Goal: Transaction & Acquisition: Download file/media

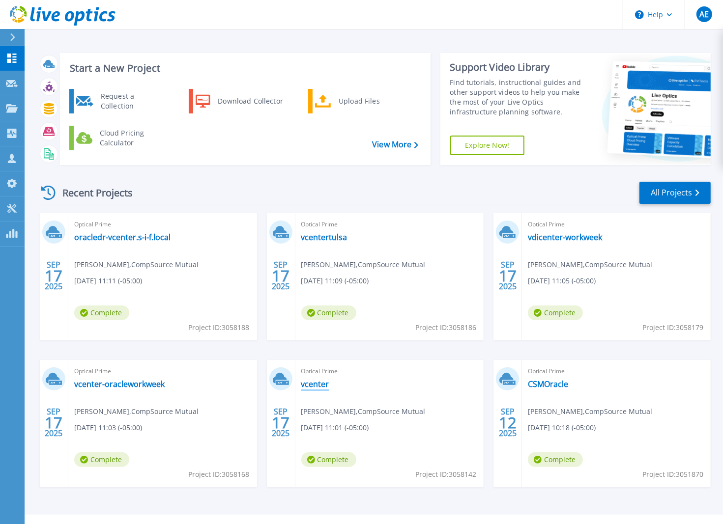
click at [308, 385] on link "vcenter" at bounding box center [315, 384] width 28 height 10
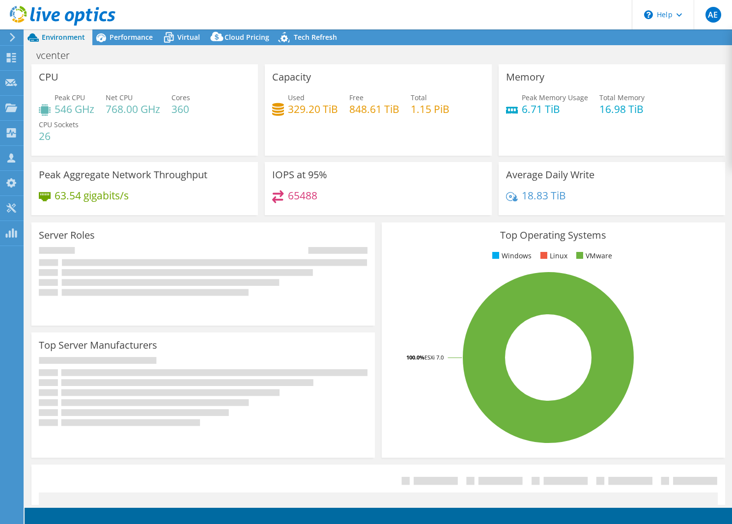
select select "USEast"
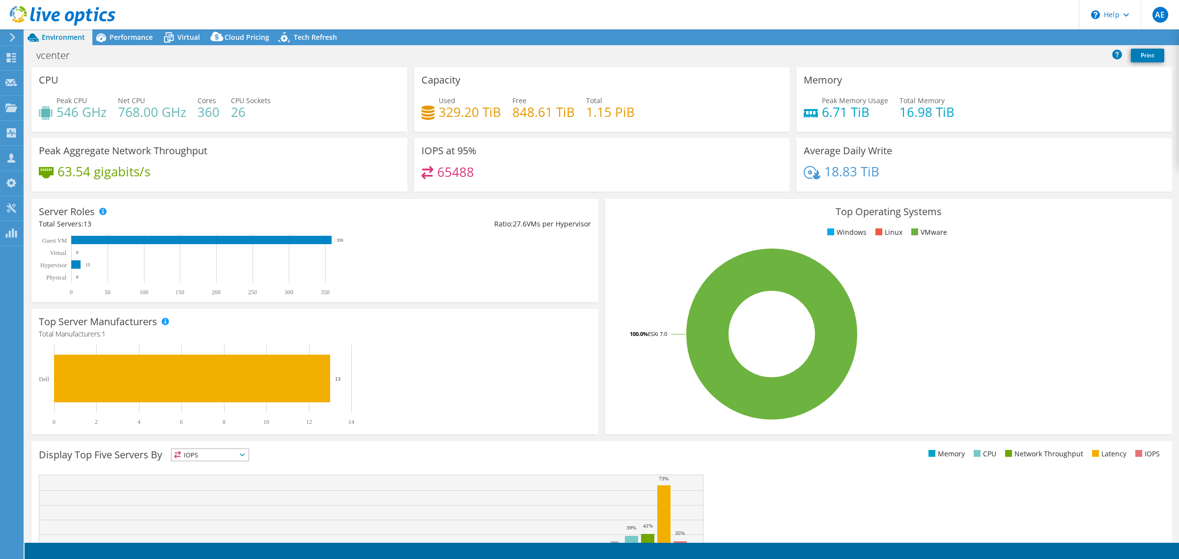
select select "USEast"
select select "USD"
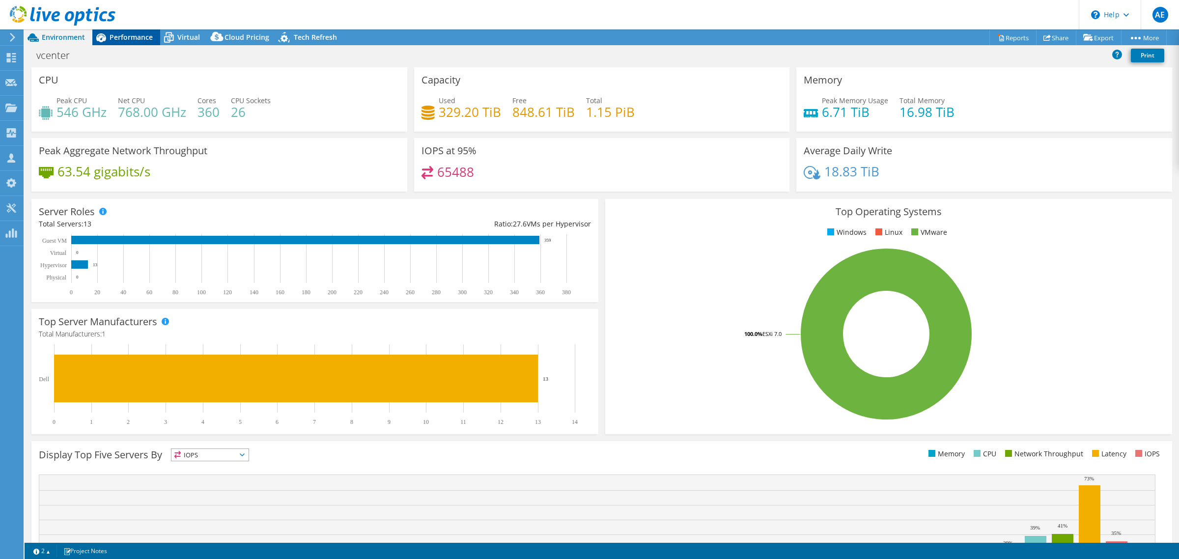
click at [143, 38] on span "Performance" at bounding box center [131, 36] width 43 height 9
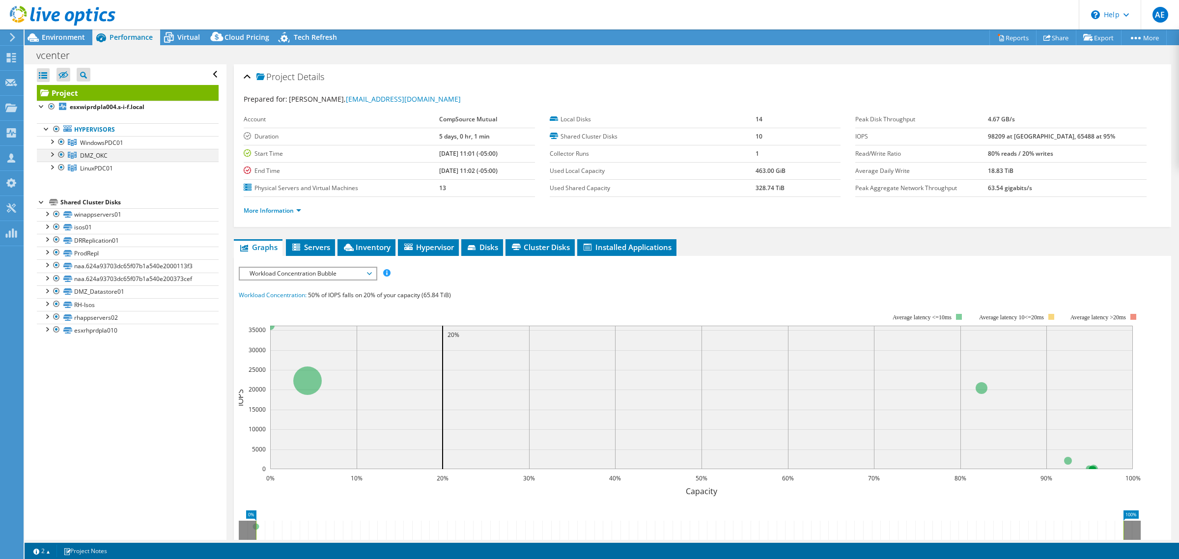
click at [57, 153] on div at bounding box center [62, 155] width 10 height 12
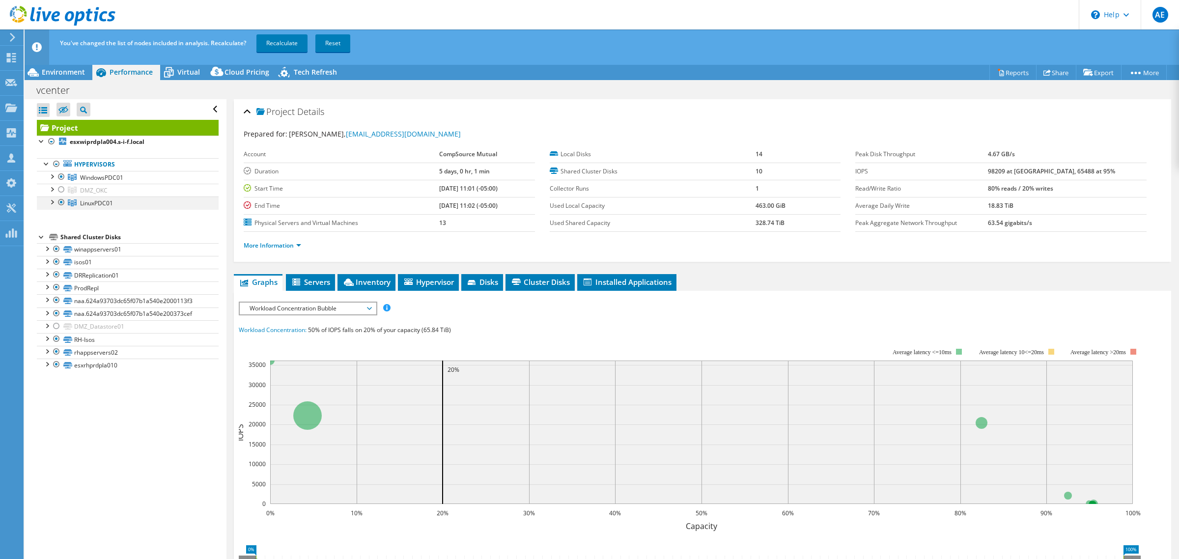
click at [62, 207] on div at bounding box center [62, 203] width 10 height 12
click at [283, 42] on link "Recalculate" at bounding box center [281, 43] width 51 height 18
click at [366, 308] on span "Workload Concentration Bubble" at bounding box center [308, 309] width 126 height 12
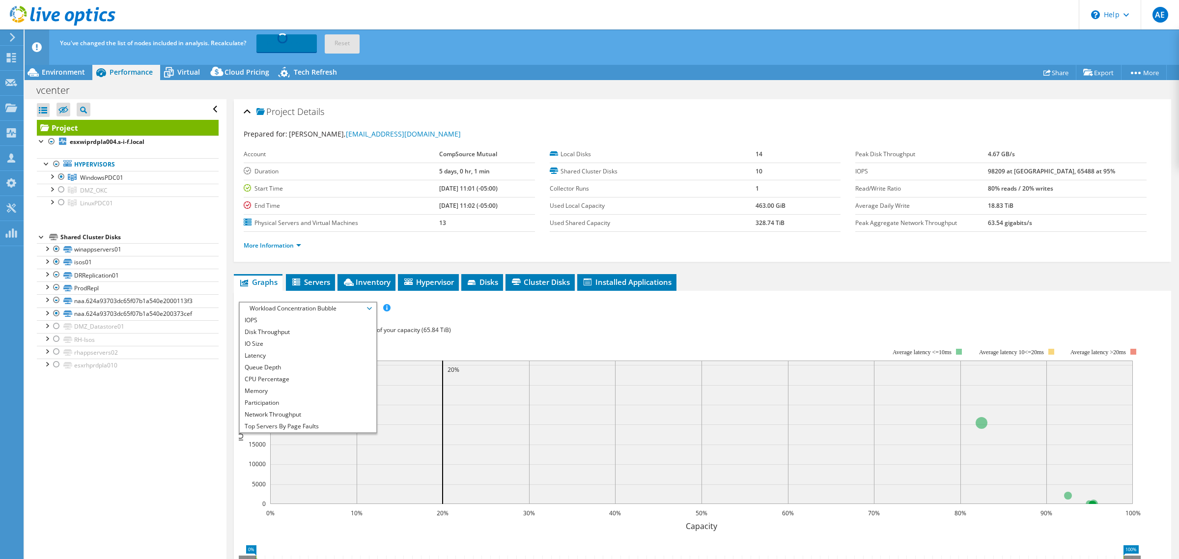
click at [519, 317] on div "IOPS Disk Throughput IO Size Latency Queue Depth CPU Percentage Memory Page Fau…" at bounding box center [703, 484] width 928 height 364
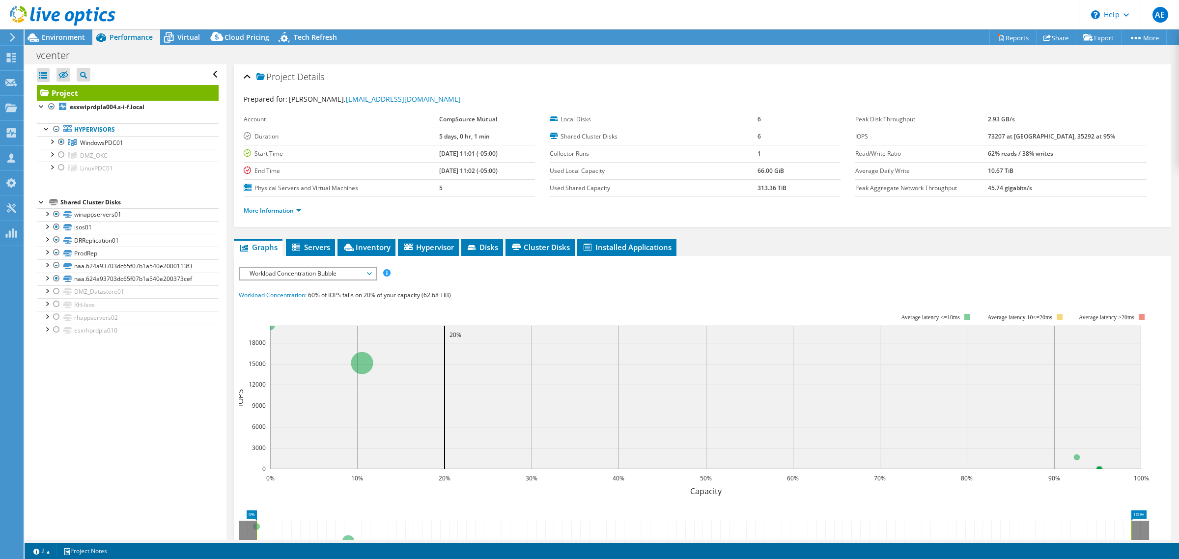
click at [364, 276] on span "Workload Concentration Bubble" at bounding box center [308, 274] width 126 height 12
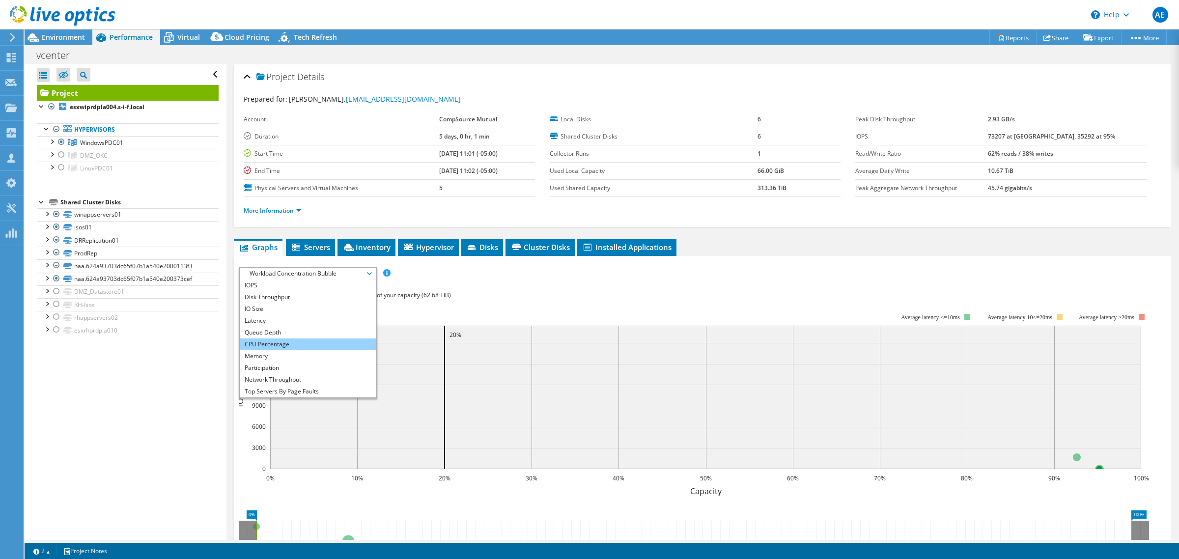
click at [284, 341] on li "CPU Percentage" at bounding box center [308, 345] width 136 height 12
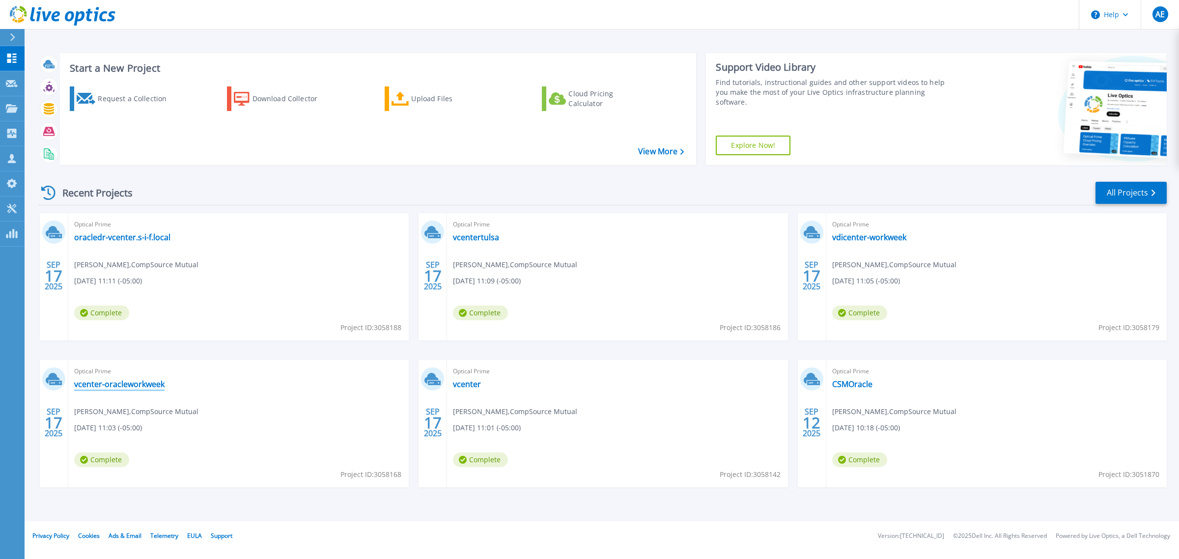
click at [136, 381] on link "vcenter-oracleworkweek" at bounding box center [119, 384] width 90 height 10
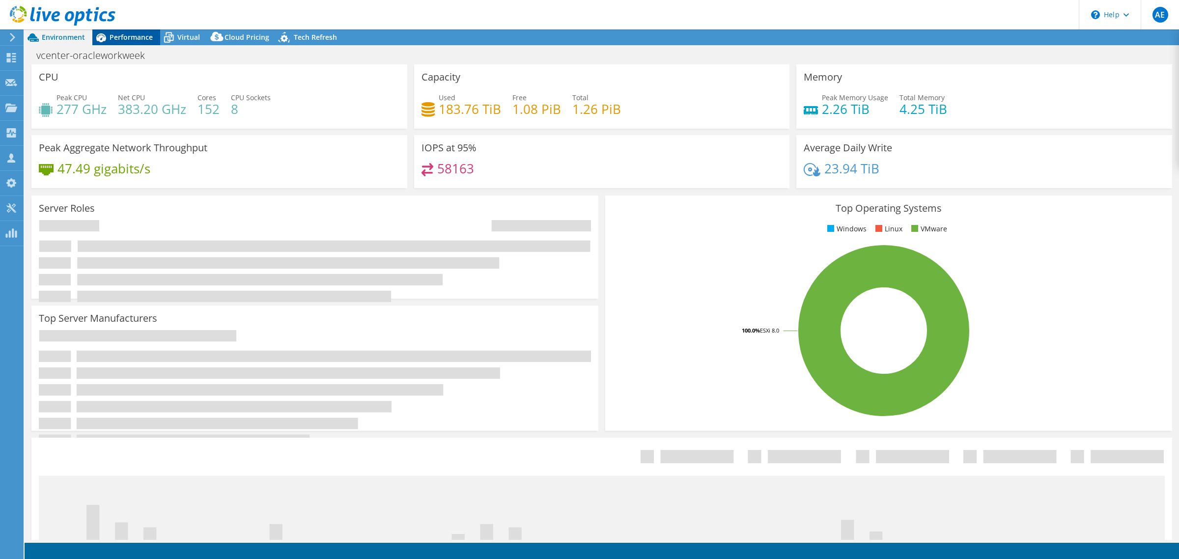
select select "USEast"
select select "USD"
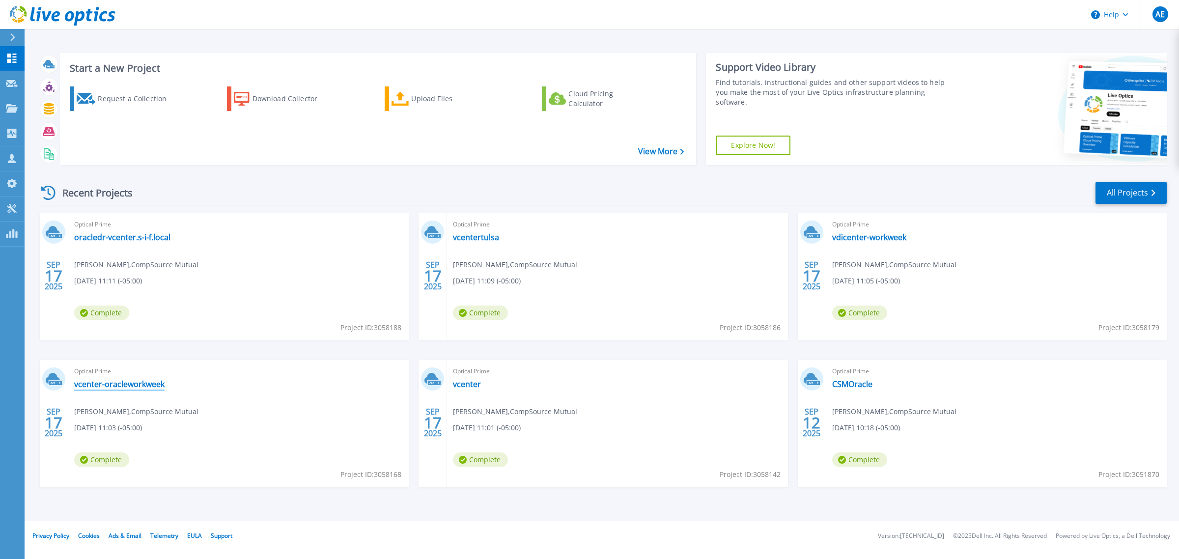
click at [114, 386] on link "vcenter-oracleworkweek" at bounding box center [119, 384] width 90 height 10
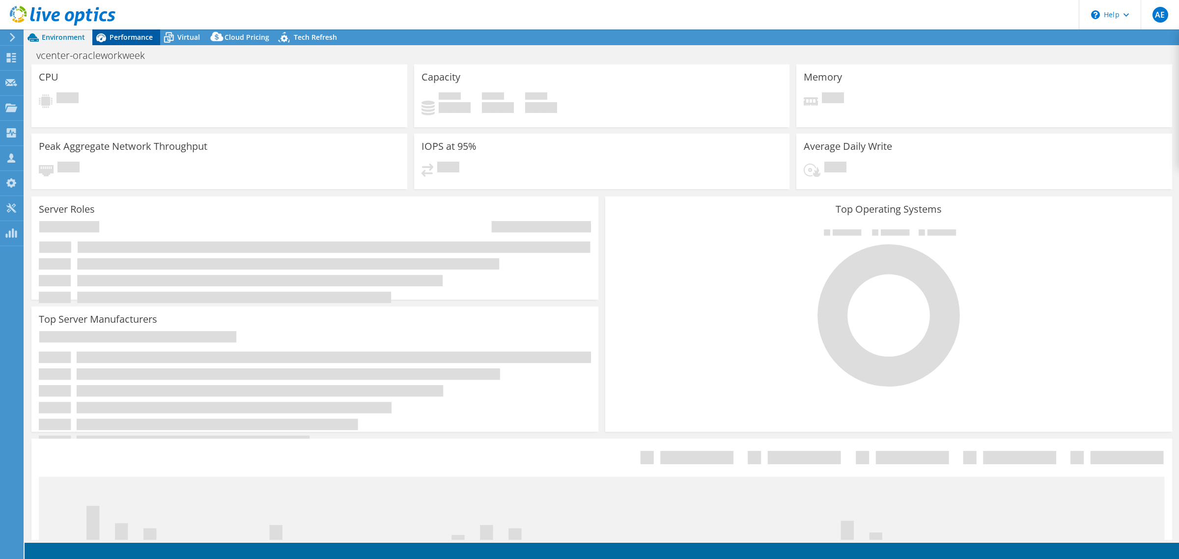
select select "USEast"
select select "USD"
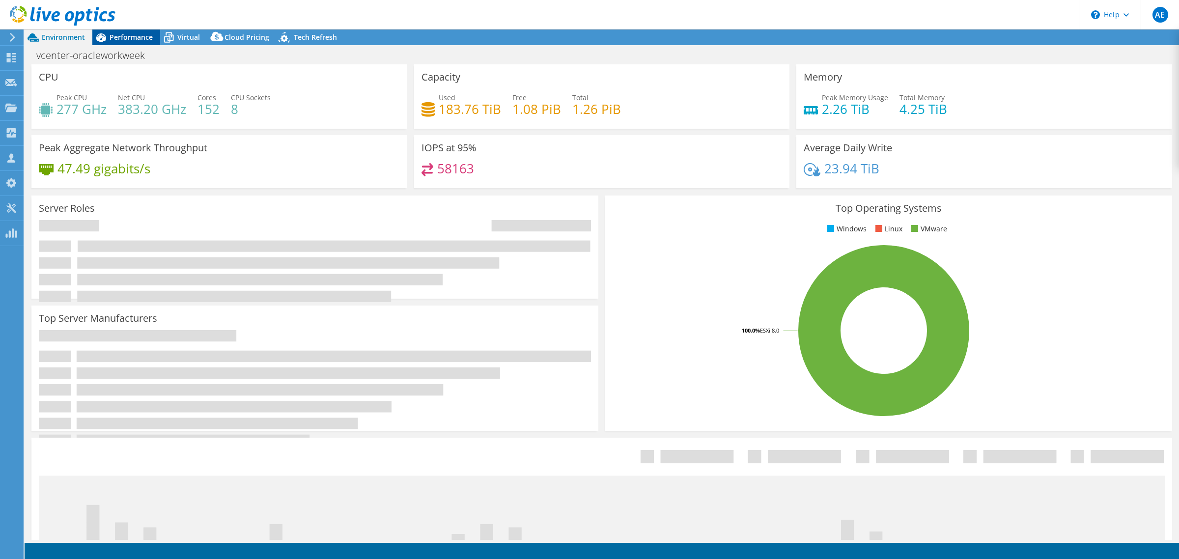
click at [129, 35] on span "Performance" at bounding box center [131, 36] width 43 height 9
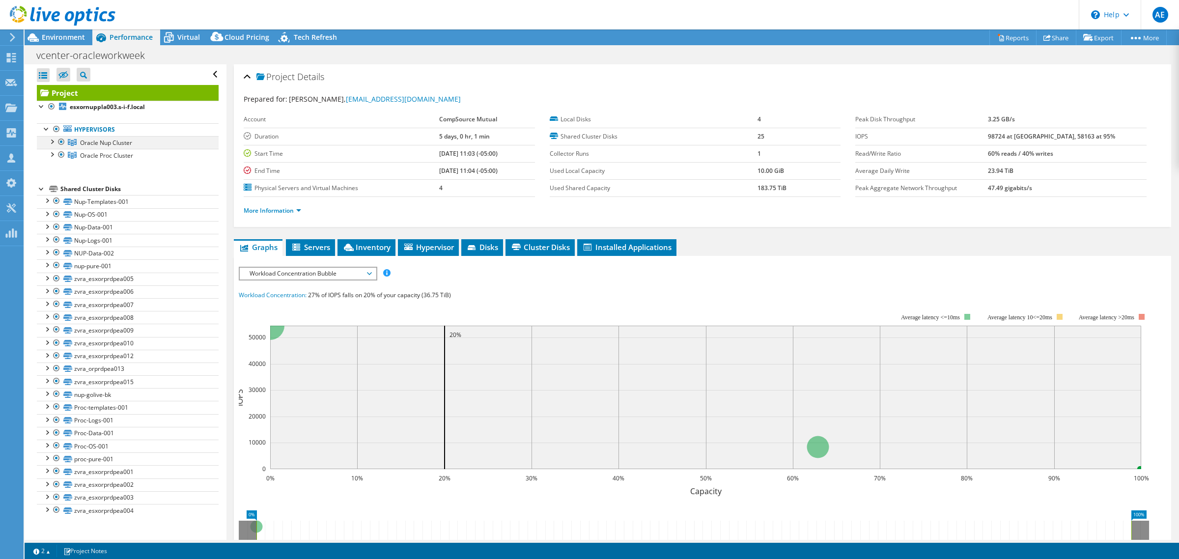
click at [62, 144] on div at bounding box center [62, 142] width 10 height 12
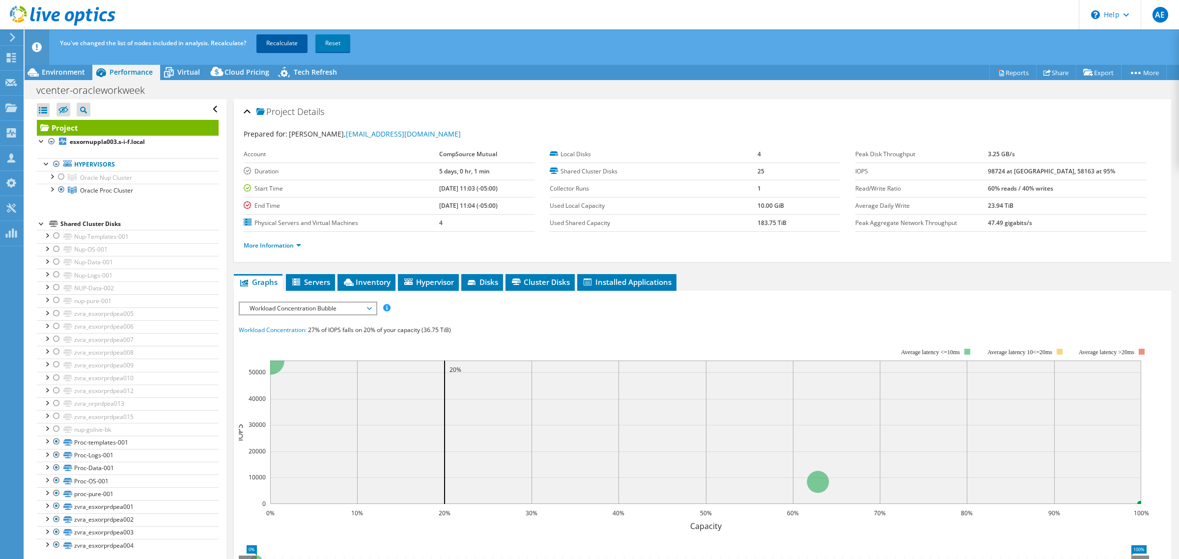
click at [282, 41] on link "Recalculate" at bounding box center [281, 43] width 51 height 18
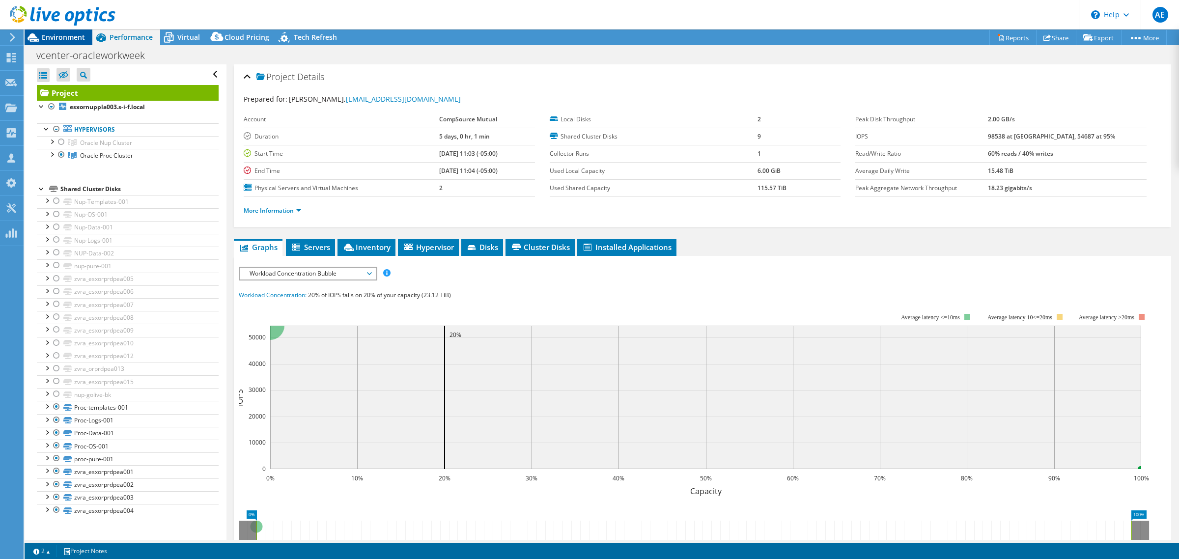
click at [67, 35] on span "Environment" at bounding box center [63, 36] width 43 height 9
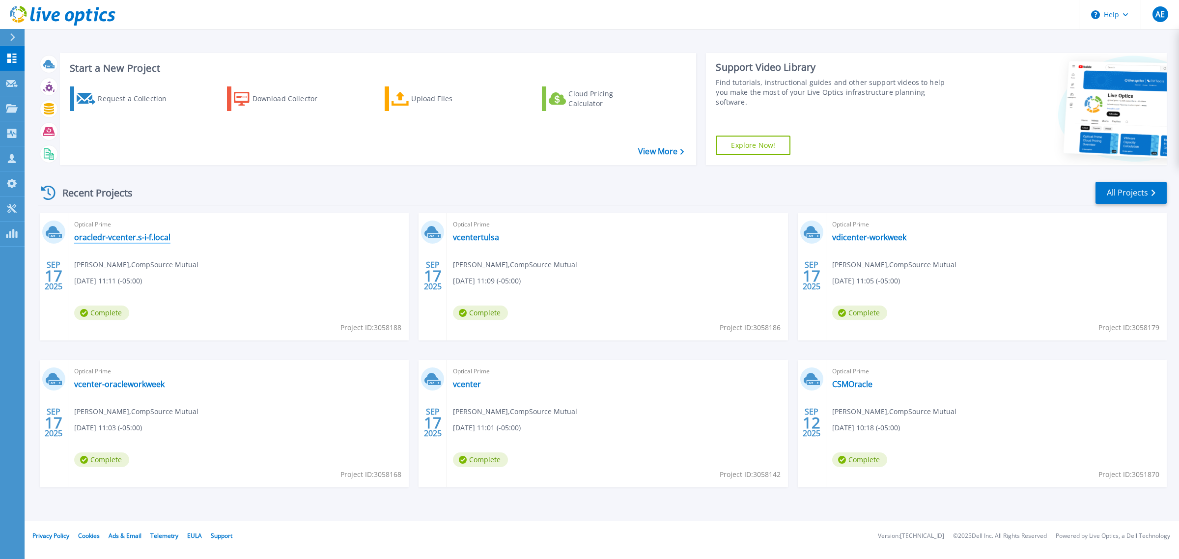
click at [141, 236] on link "oracledr-vcenter.s-i-f.local" at bounding box center [122, 237] width 96 height 10
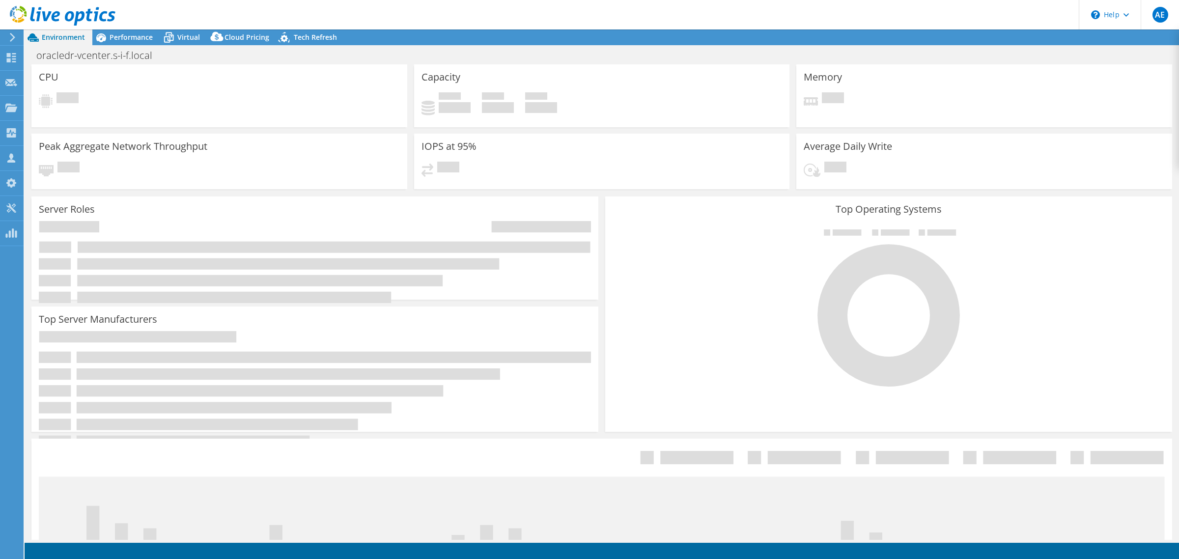
select select "USD"
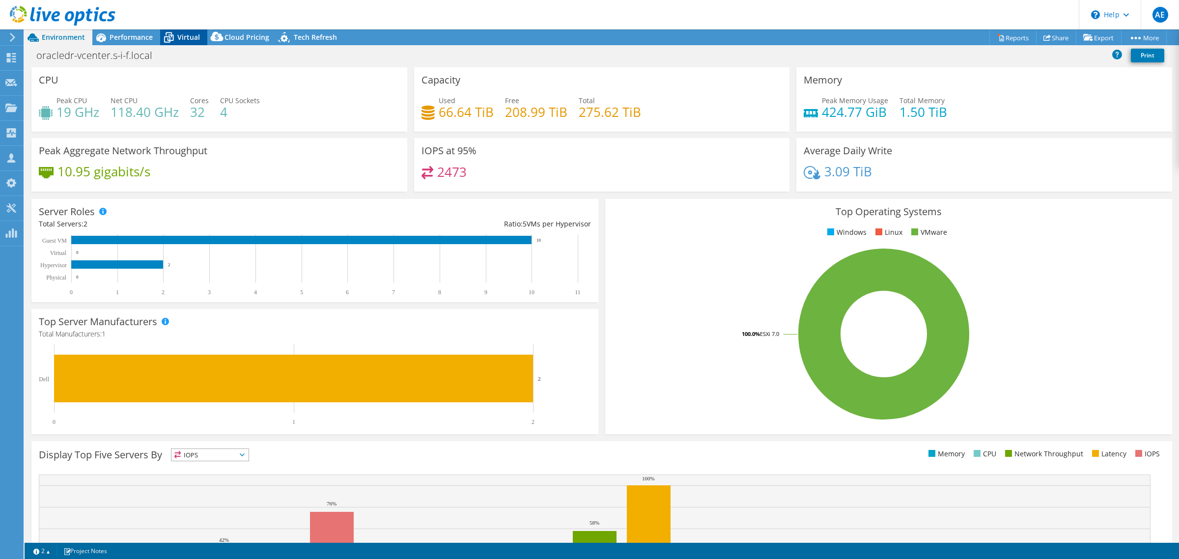
click at [174, 41] on icon at bounding box center [168, 37] width 17 height 17
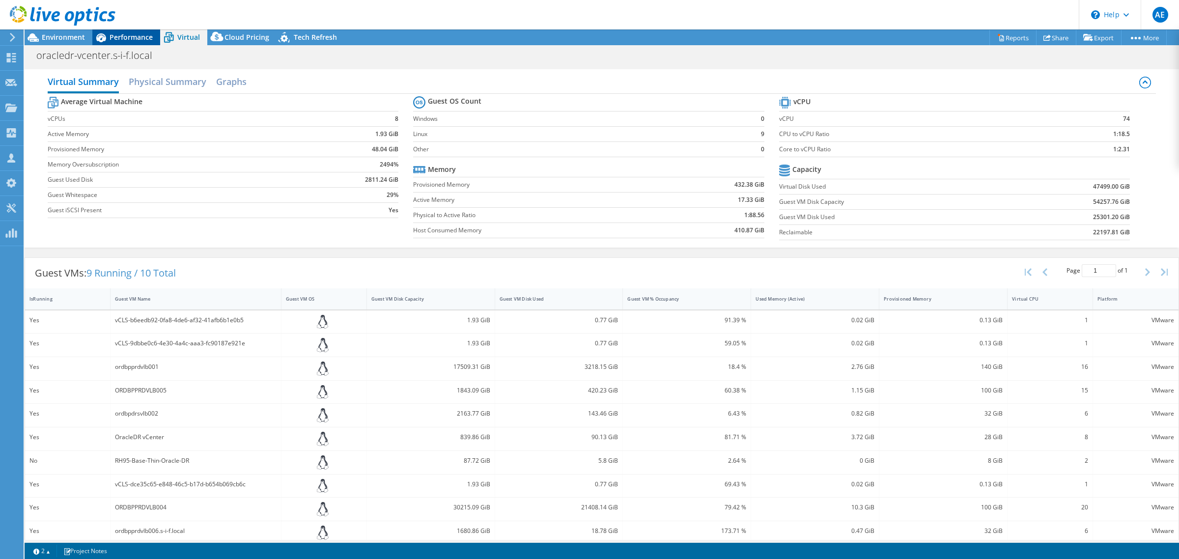
click at [139, 32] on span "Performance" at bounding box center [131, 36] width 43 height 9
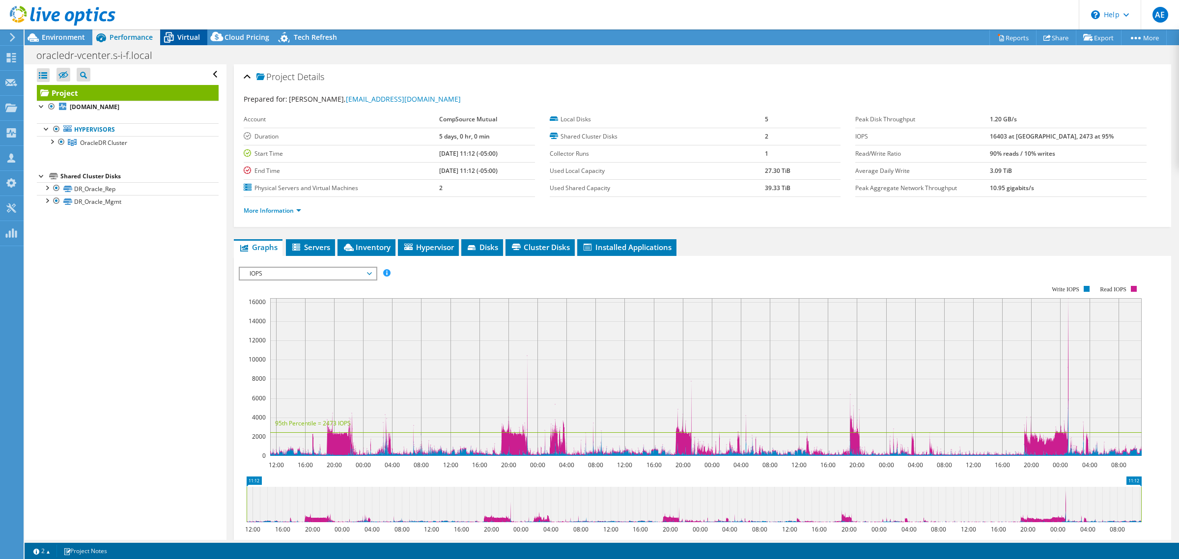
click at [193, 37] on span "Virtual" at bounding box center [188, 36] width 23 height 9
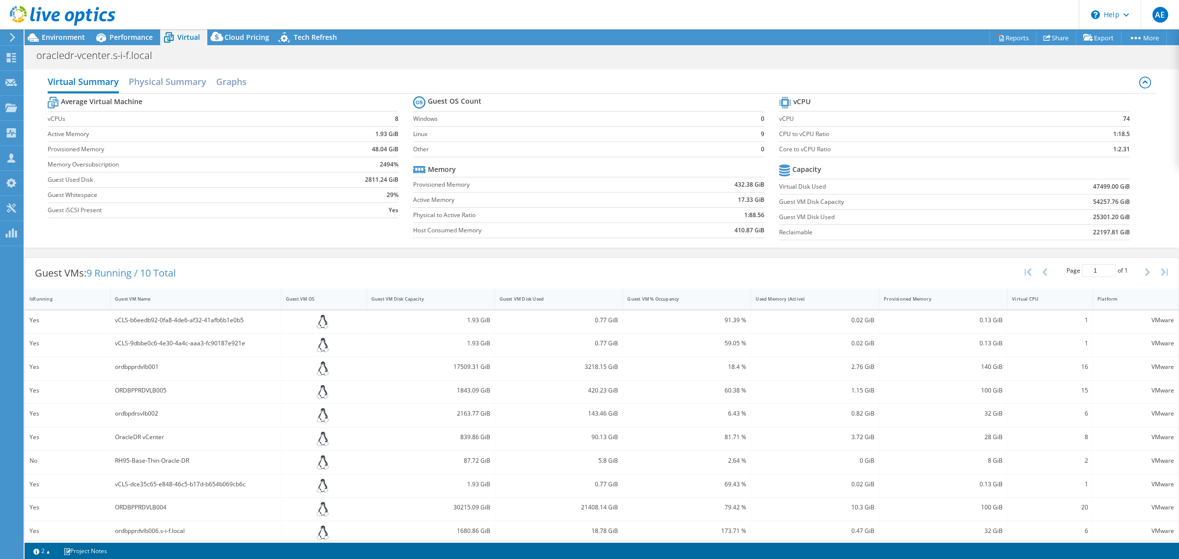
click at [42, 7] on icon at bounding box center [63, 16] width 106 height 20
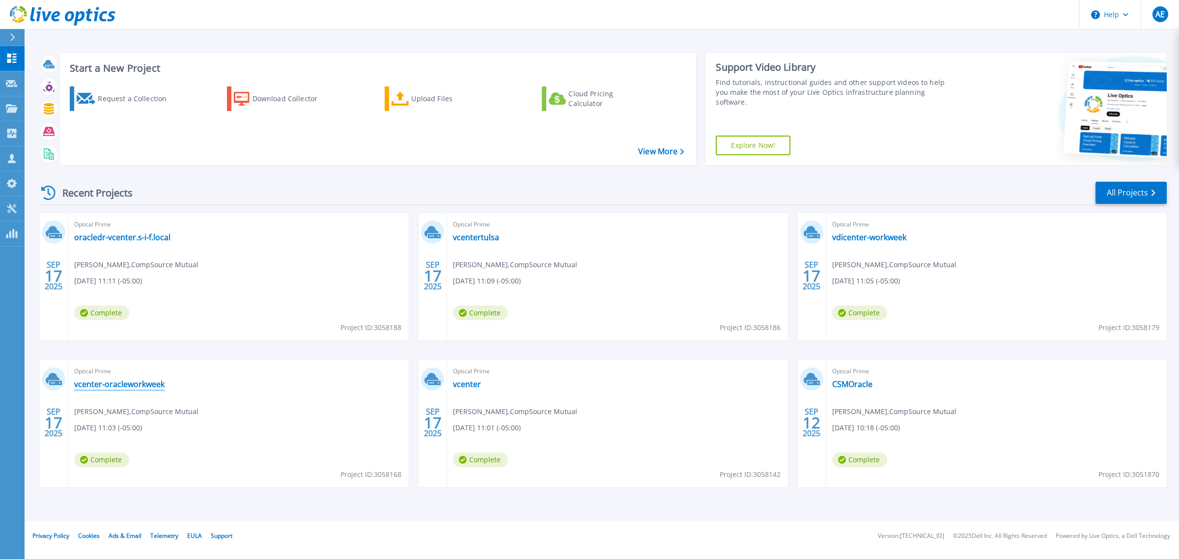
click at [139, 389] on link "vcenter-oracleworkweek" at bounding box center [119, 384] width 90 height 10
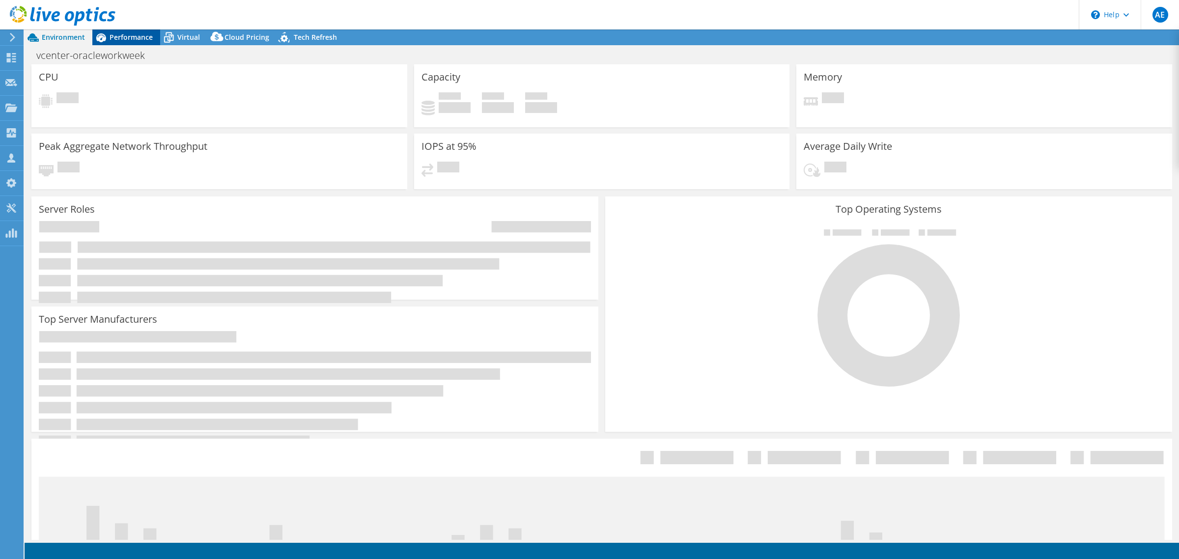
select select "USEast"
select select "USD"
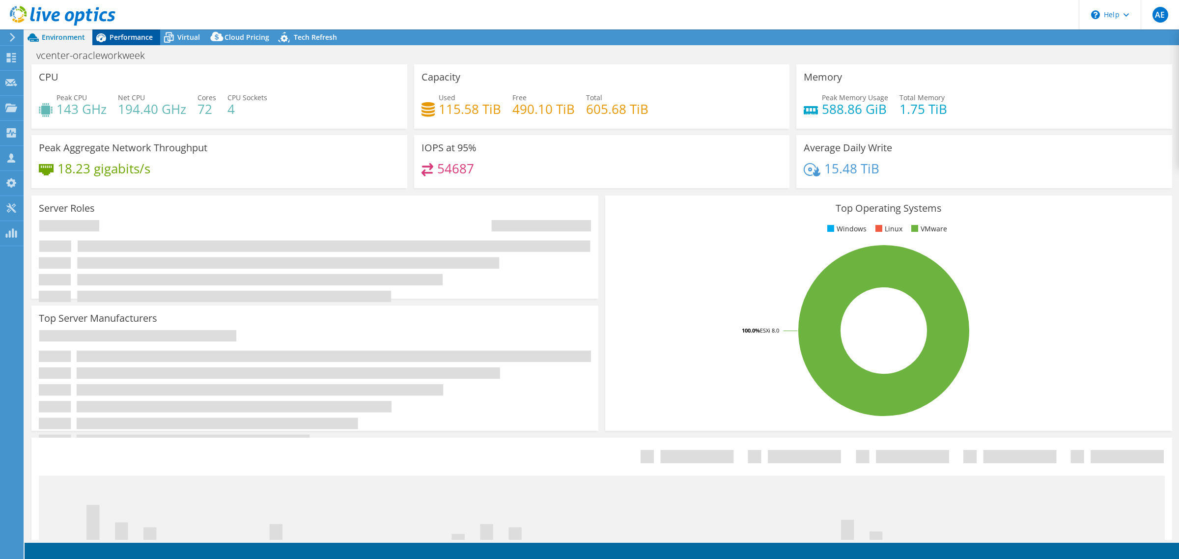
click at [134, 35] on span "Performance" at bounding box center [131, 36] width 43 height 9
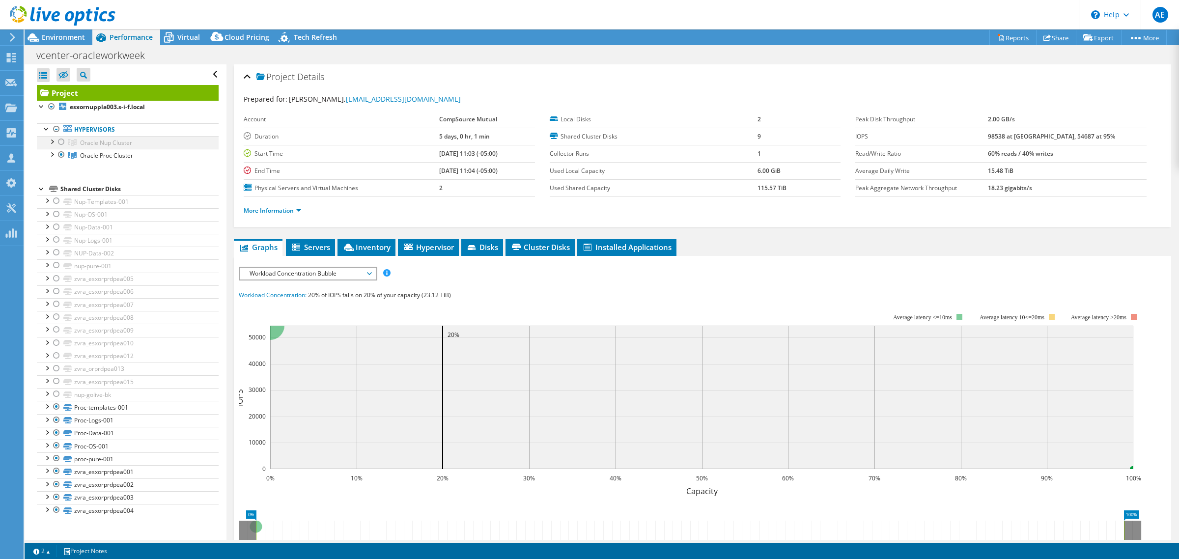
click at [62, 145] on div at bounding box center [62, 142] width 10 height 12
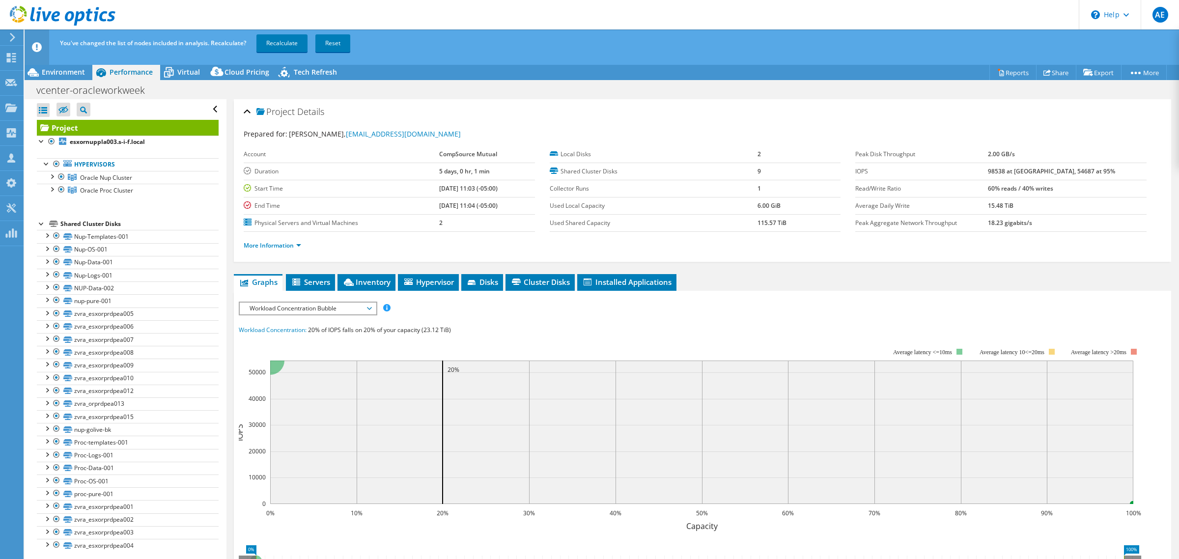
click at [373, 311] on span "Workload Concentration Bubble" at bounding box center [308, 309] width 136 height 12
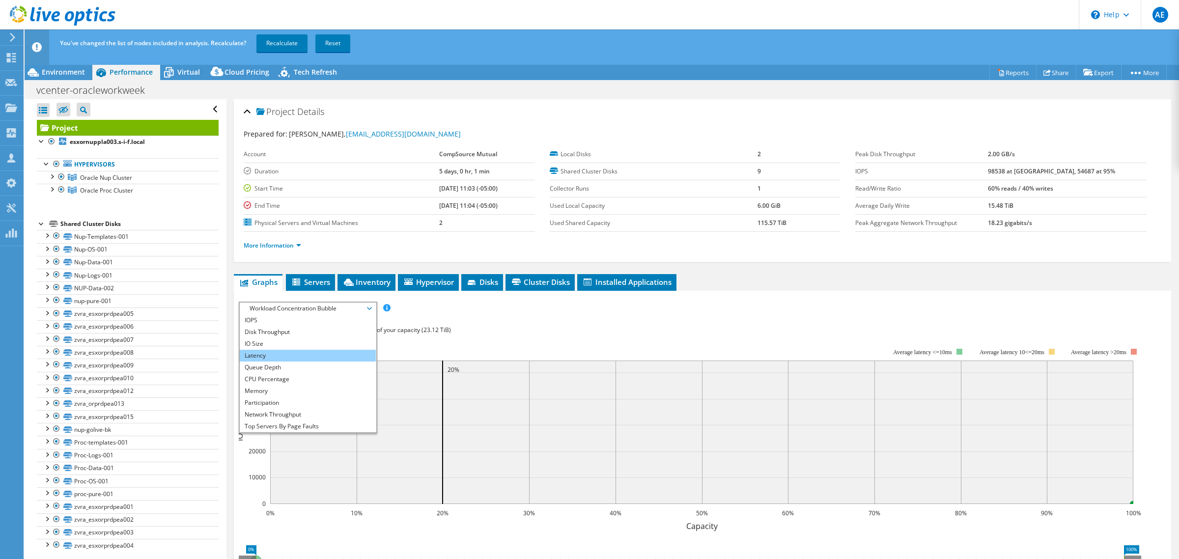
click at [291, 359] on li "Latency" at bounding box center [308, 356] width 136 height 12
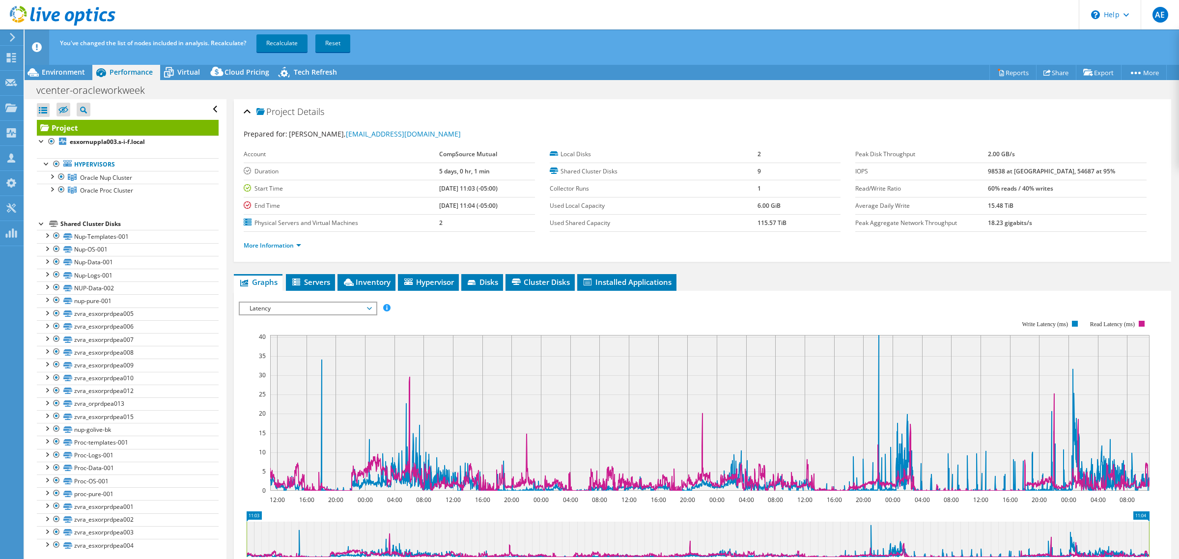
click at [62, 18] on icon at bounding box center [63, 16] width 106 height 20
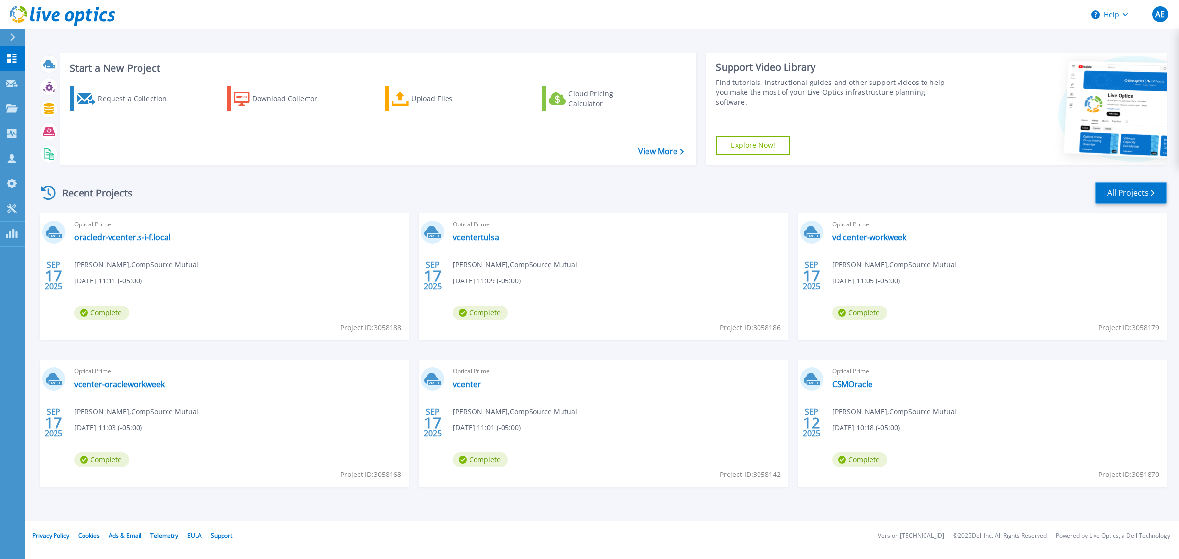
click at [1137, 188] on link "All Projects" at bounding box center [1131, 193] width 71 height 22
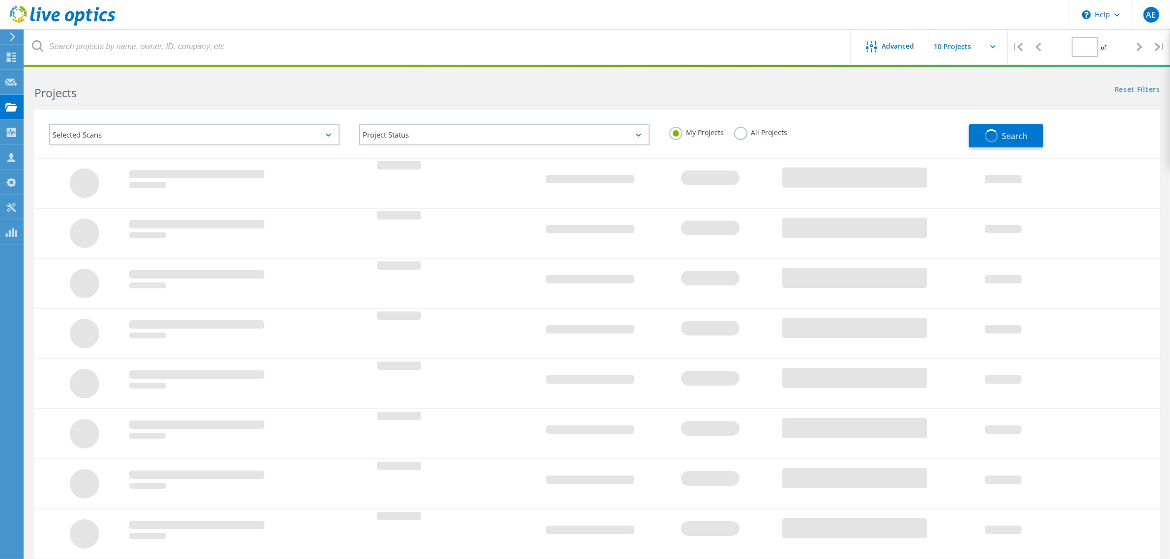
type input "2"
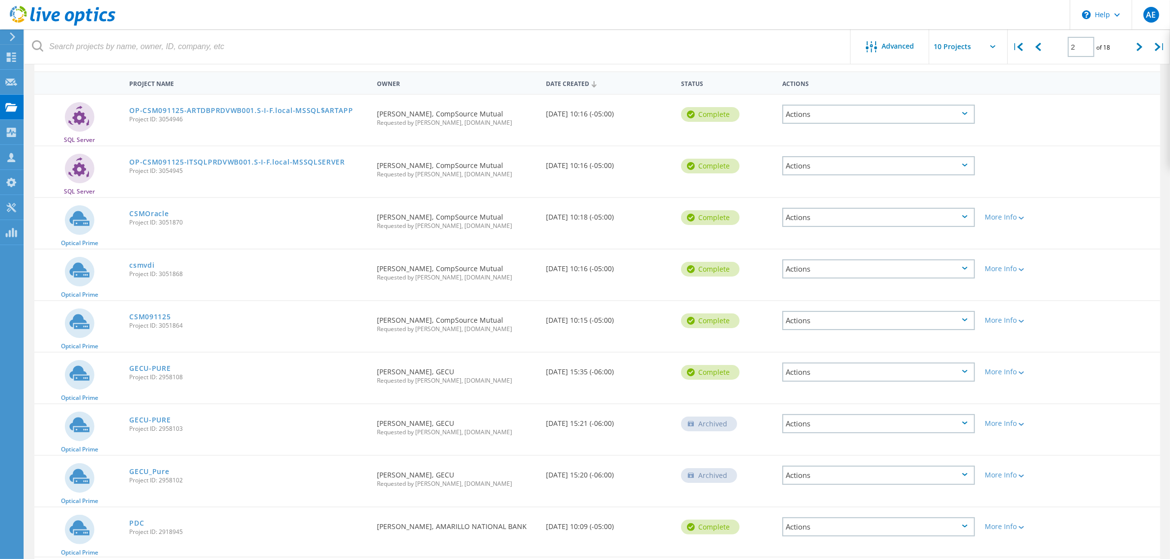
scroll to position [170, 0]
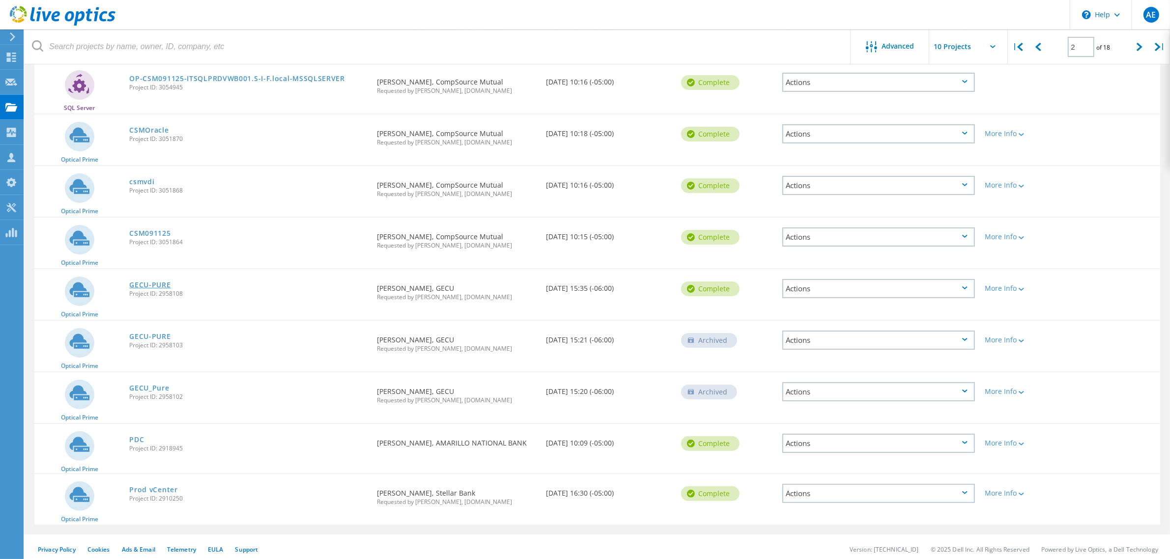
click at [156, 282] on link "GECU-PURE" at bounding box center [149, 285] width 41 height 7
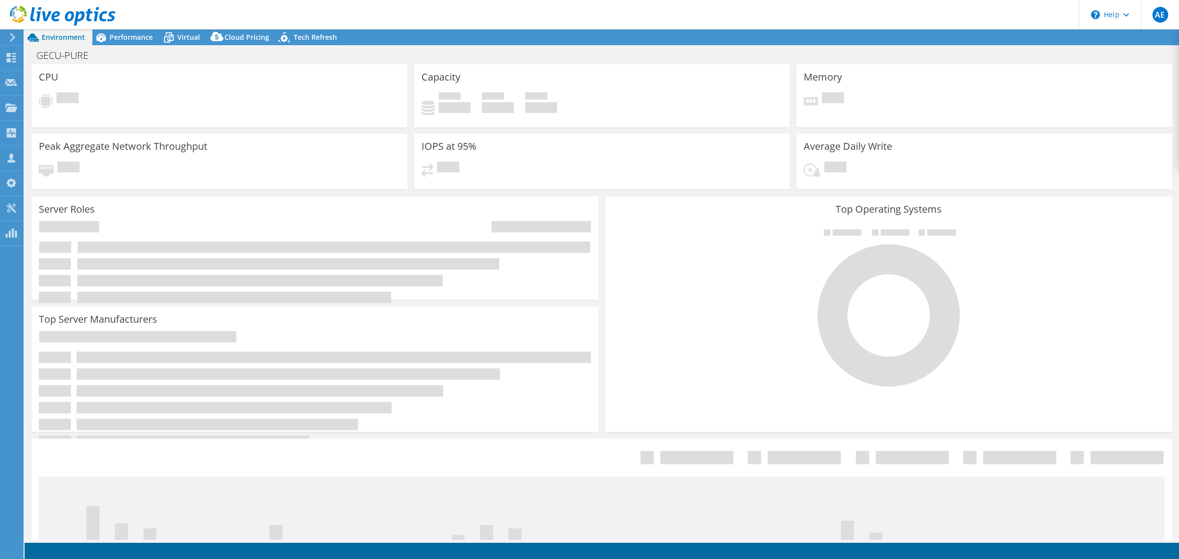
select select "USEast"
select select "USD"
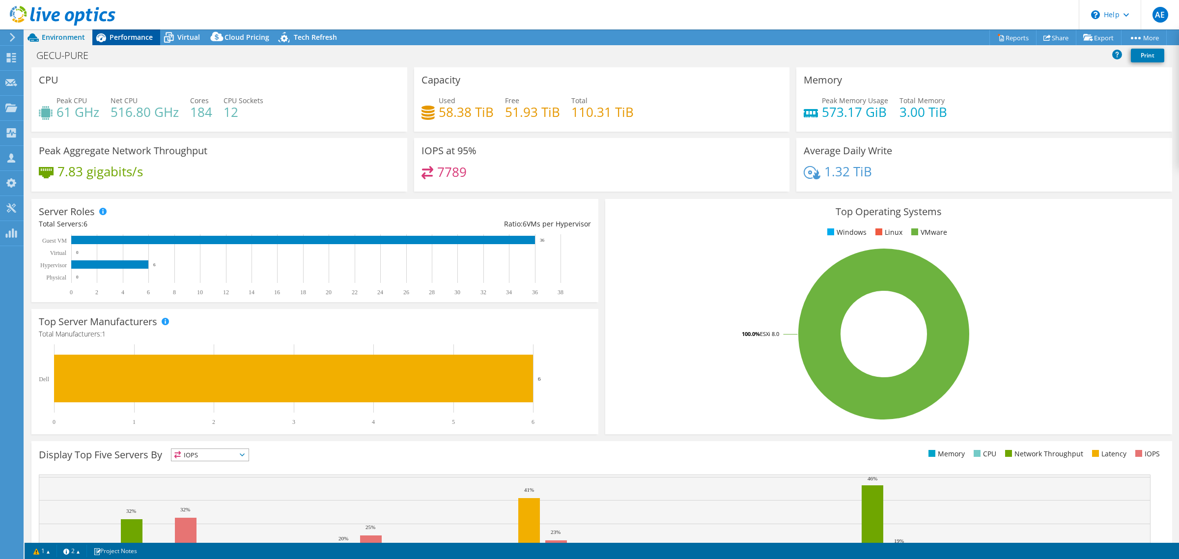
click at [143, 34] on span "Performance" at bounding box center [131, 36] width 43 height 9
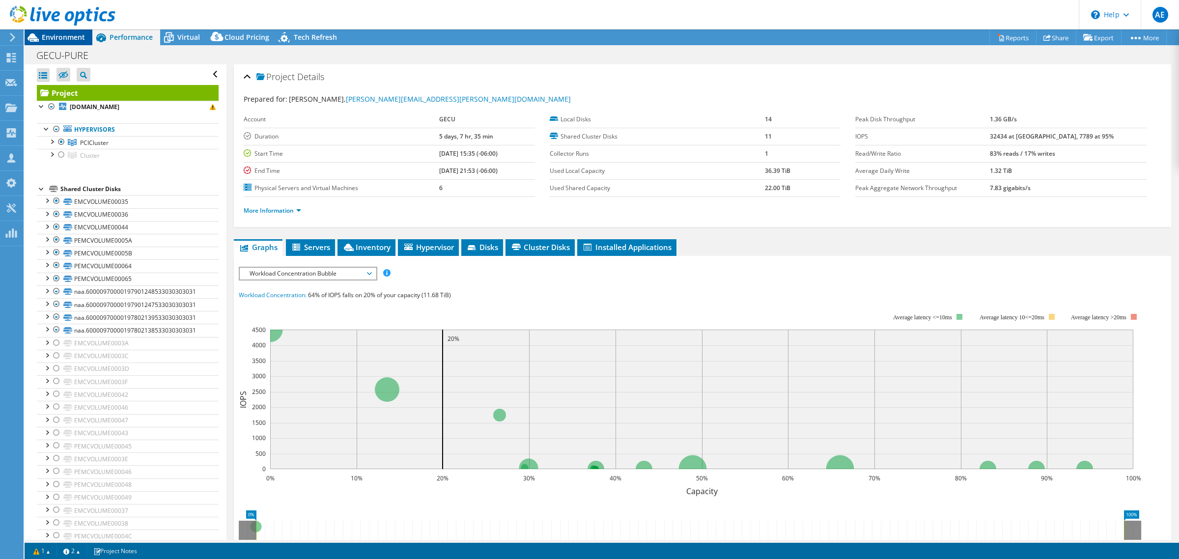
click at [58, 44] on div "Environment" at bounding box center [59, 37] width 68 height 16
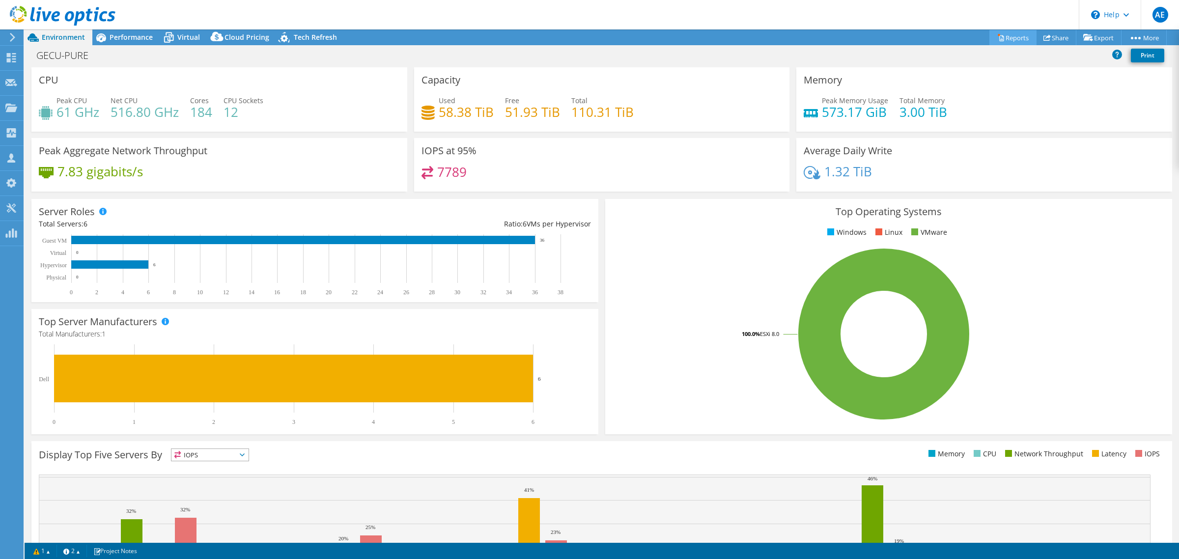
click at [1011, 34] on link "Reports" at bounding box center [1013, 37] width 47 height 15
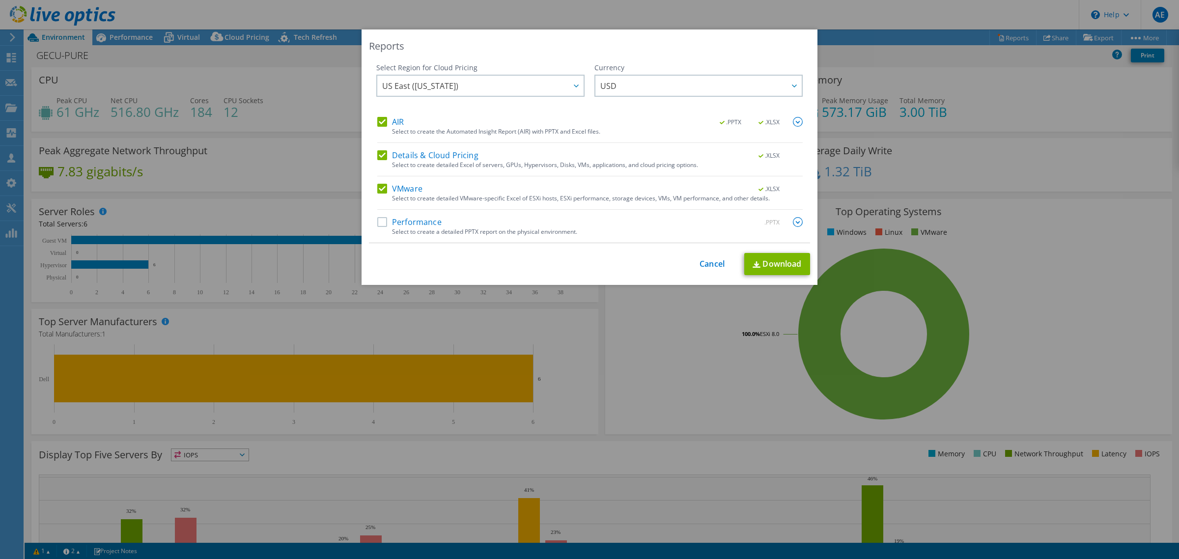
click at [410, 217] on label "Performance" at bounding box center [409, 222] width 64 height 10
click at [0, 0] on input "Performance" at bounding box center [0, 0] width 0 height 0
click at [789, 216] on div "AIR .PPTX .XLSX Select to create the Automated Insight Report (AIR) with PPTX a…" at bounding box center [589, 180] width 425 height 126
click at [793, 222] on img at bounding box center [798, 222] width 10 height 10
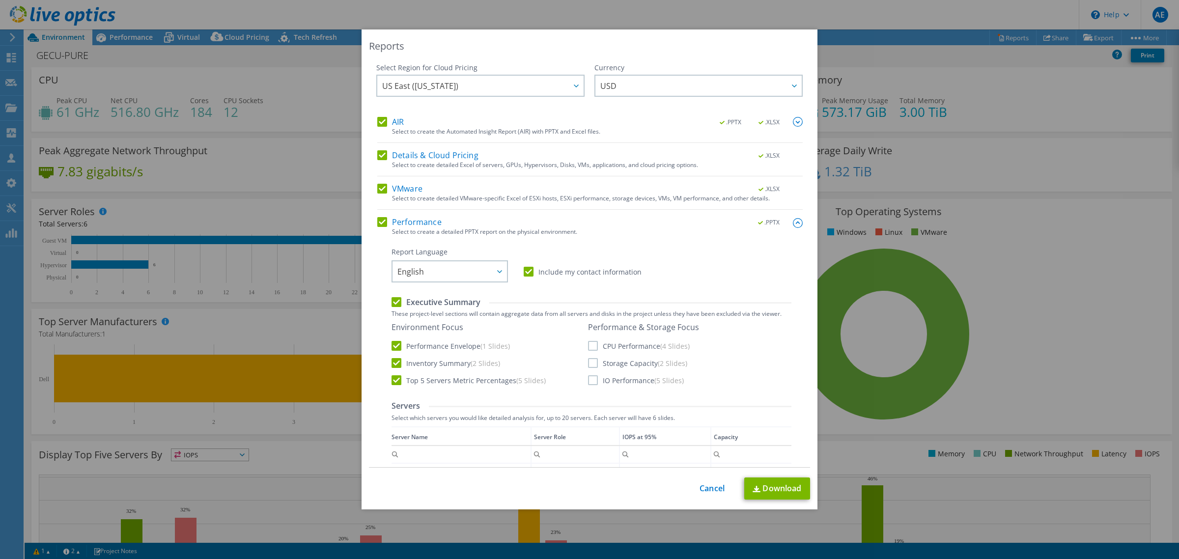
click at [592, 345] on label "CPU Performance (4 Slides)" at bounding box center [639, 346] width 102 height 10
click at [0, 0] on input "CPU Performance (4 Slides)" at bounding box center [0, 0] width 0 height 0
click at [590, 375] on label "IO Performance (5 Slides)" at bounding box center [636, 380] width 96 height 10
click at [0, 0] on input "IO Performance (5 Slides)" at bounding box center [0, 0] width 0 height 0
click at [590, 355] on div "Performance & Storage Focus CPU Performance (4 Slides) Storage Capacity (2 Slid…" at bounding box center [643, 353] width 111 height 63
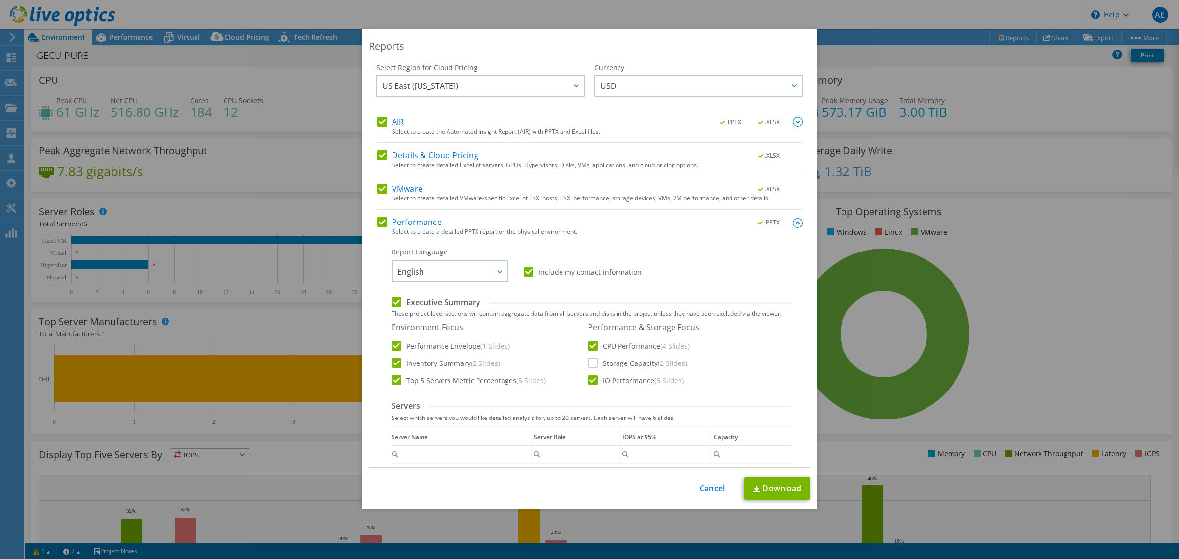
click at [588, 365] on label "Storage Capacity (2 Slides)" at bounding box center [637, 363] width 99 height 10
click at [0, 0] on input "Storage Capacity (2 Slides)" at bounding box center [0, 0] width 0 height 0
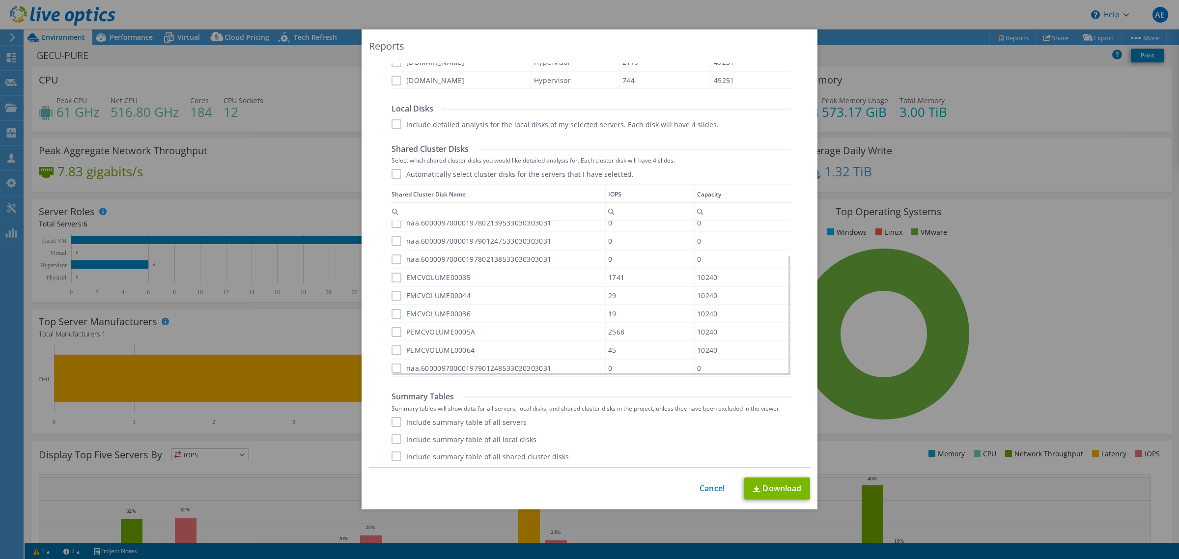
scroll to position [482, 0]
click at [775, 482] on link "Download" at bounding box center [777, 489] width 66 height 22
click at [128, 42] on div "Reports Select Region for Cloud Pricing Asia Pacific ([GEOGRAPHIC_DATA]) [GEOGR…" at bounding box center [589, 279] width 1179 height 500
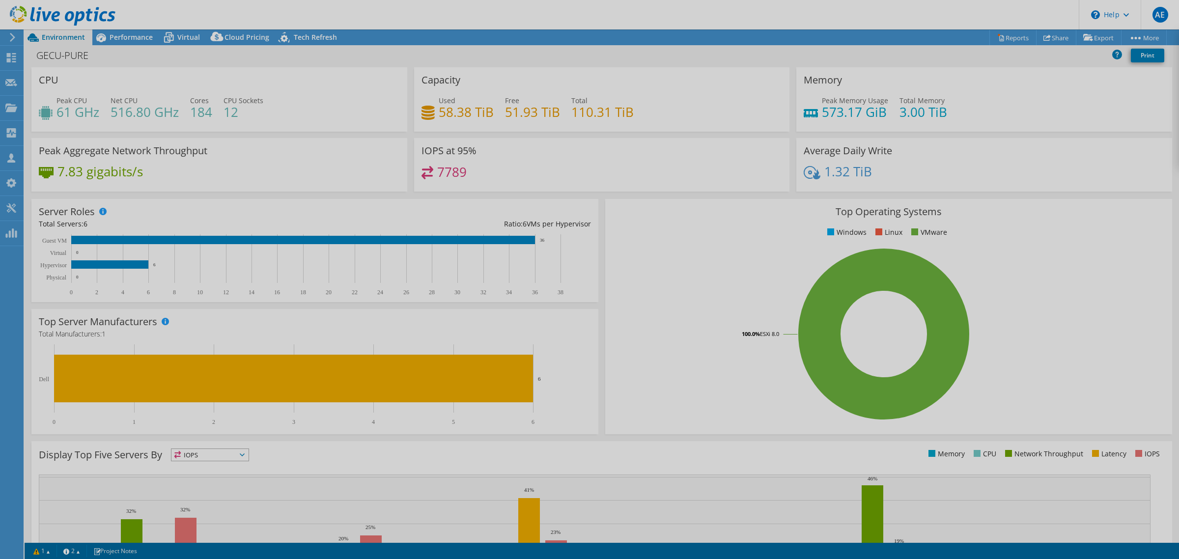
click at [128, 38] on div at bounding box center [589, 279] width 1179 height 559
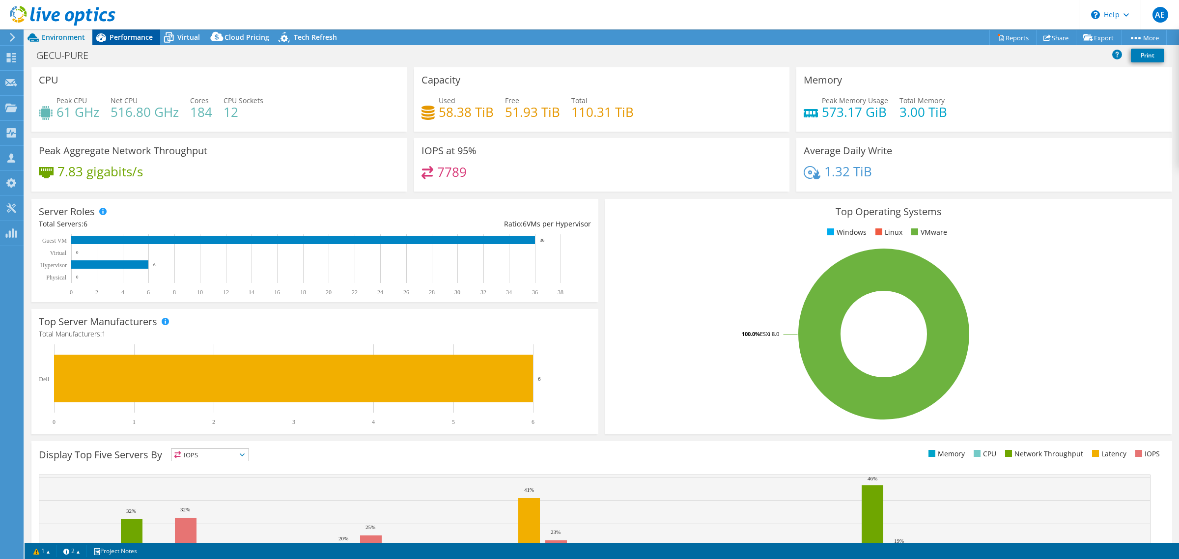
click at [129, 33] on span "Performance" at bounding box center [131, 36] width 43 height 9
